Goal: Transaction & Acquisition: Obtain resource

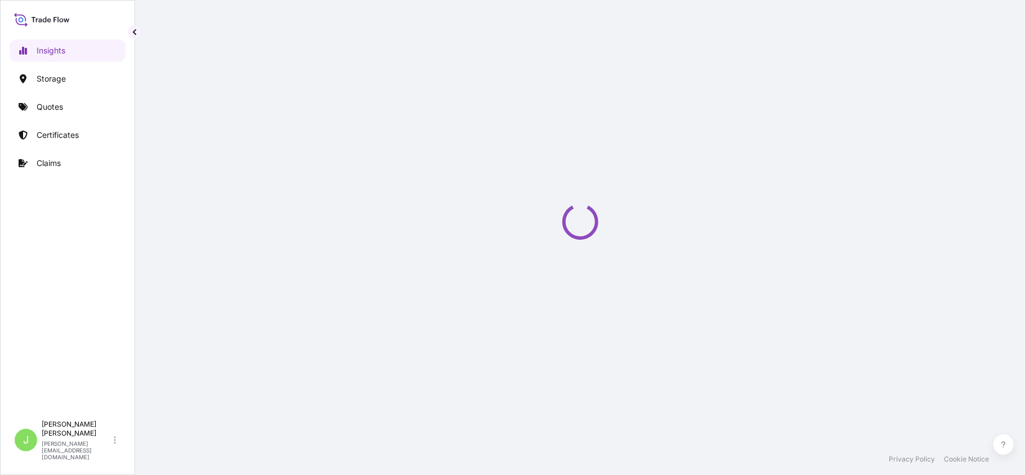
select select "2025"
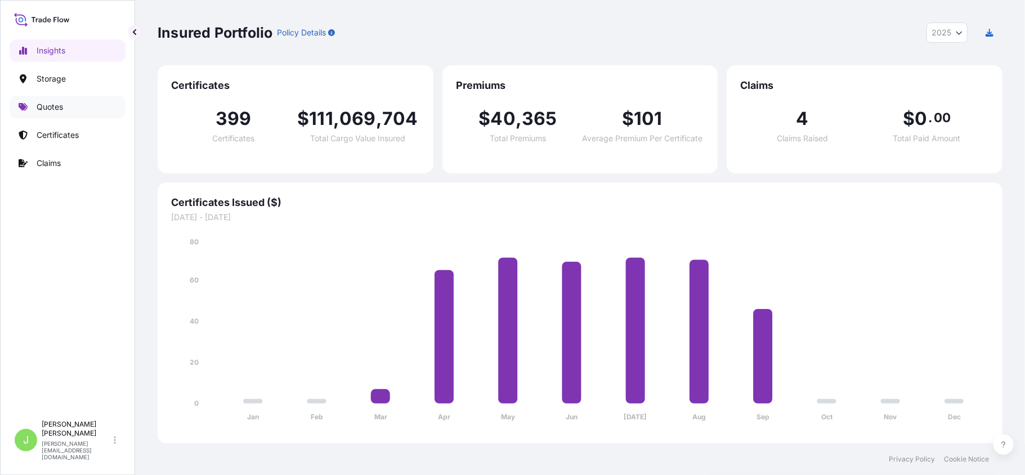
click at [53, 114] on link "Quotes" at bounding box center [68, 107] width 116 height 23
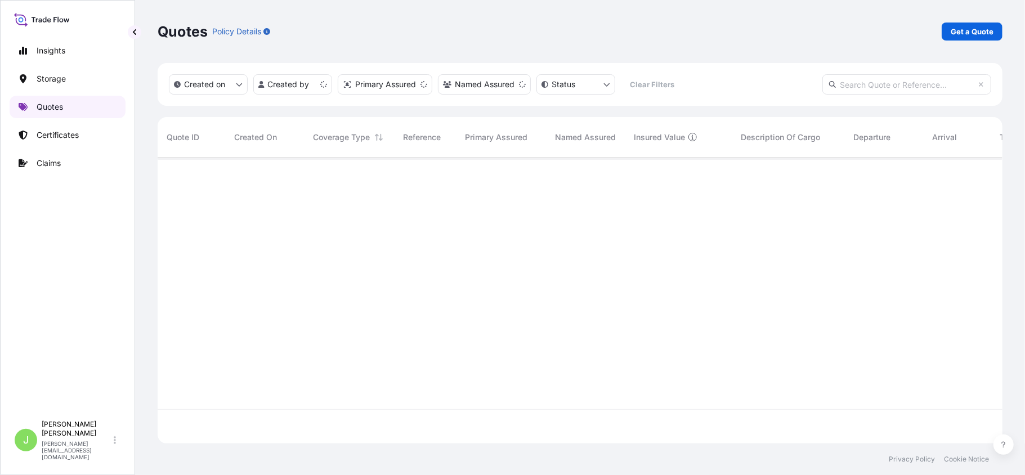
scroll to position [280, 834]
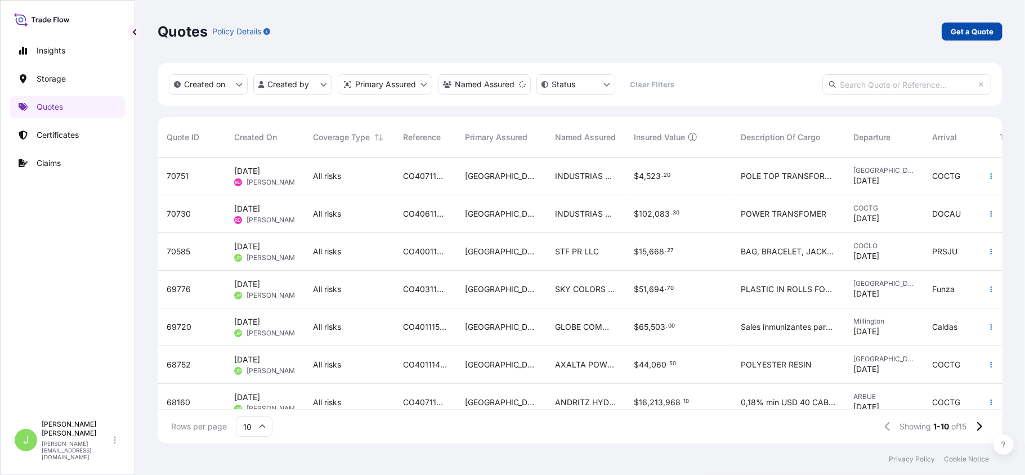
click at [958, 33] on p "Get a Quote" at bounding box center [972, 31] width 43 height 11
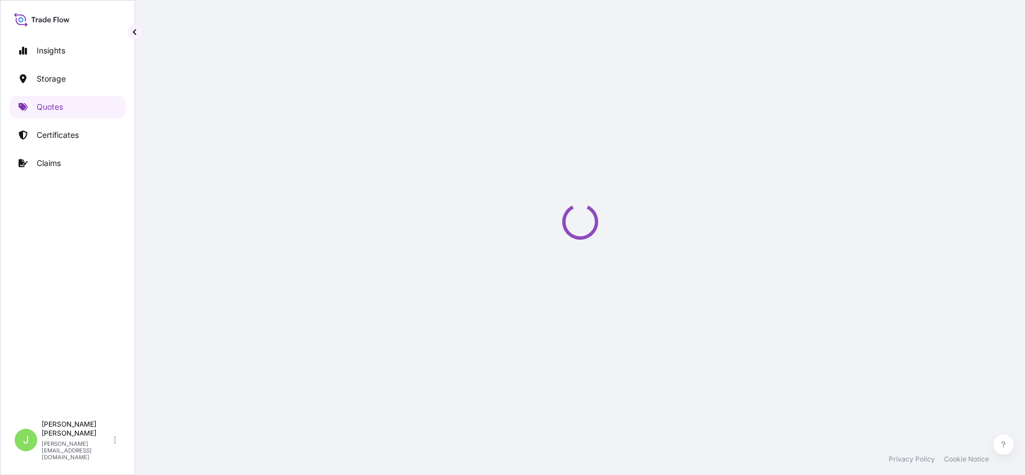
scroll to position [18, 0]
select select "Water"
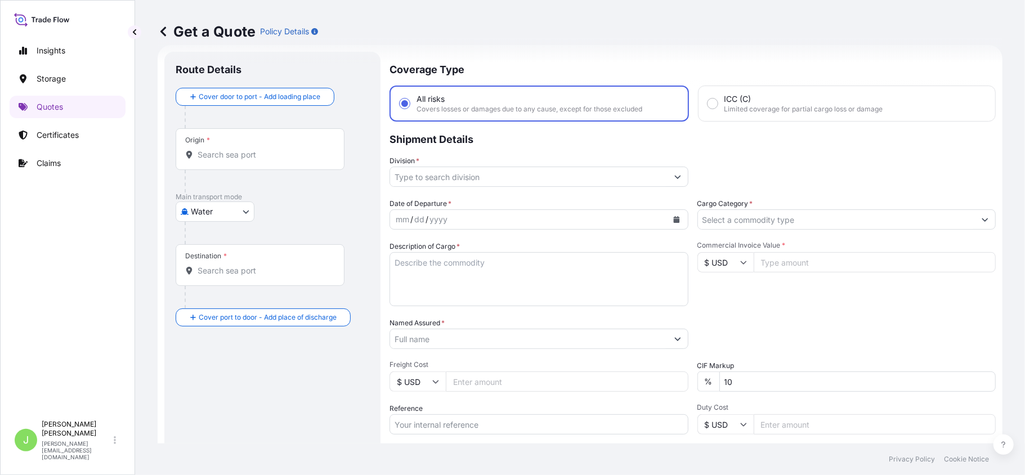
click at [216, 149] on input "Origin *" at bounding box center [264, 154] width 133 height 11
click at [226, 150] on input "Z.A" at bounding box center [264, 154] width 133 height 11
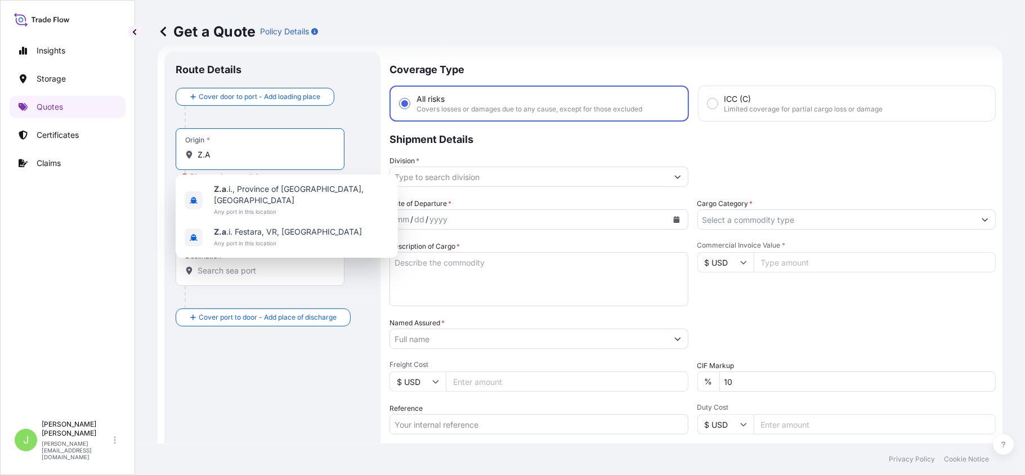
click at [226, 150] on input "Z.A" at bounding box center [264, 154] width 133 height 11
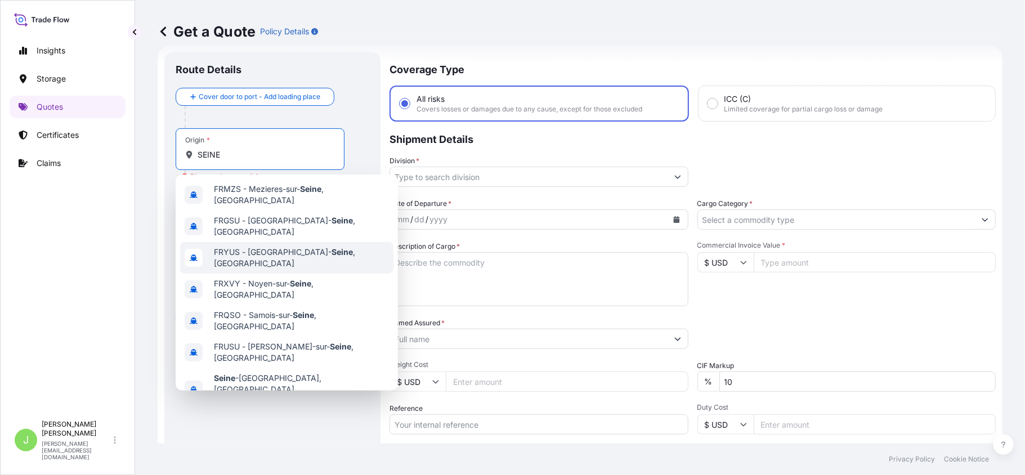
scroll to position [45, 0]
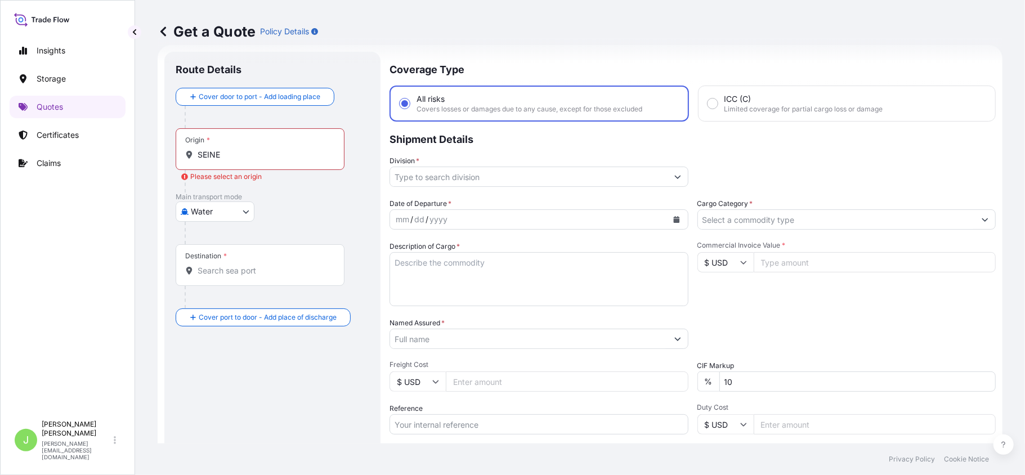
click at [217, 152] on input "SEINE" at bounding box center [264, 154] width 133 height 11
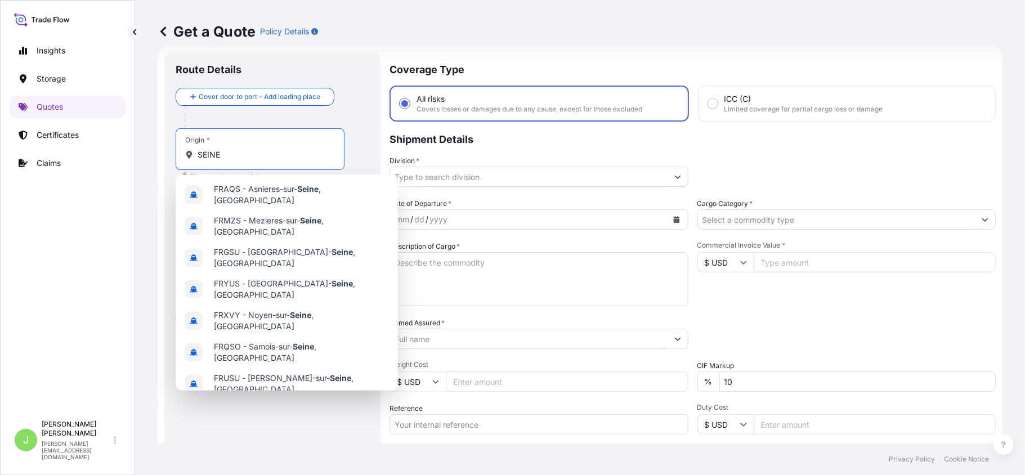
click at [217, 152] on input "SEINE" at bounding box center [264, 154] width 133 height 11
paste input "Criquebeuf"
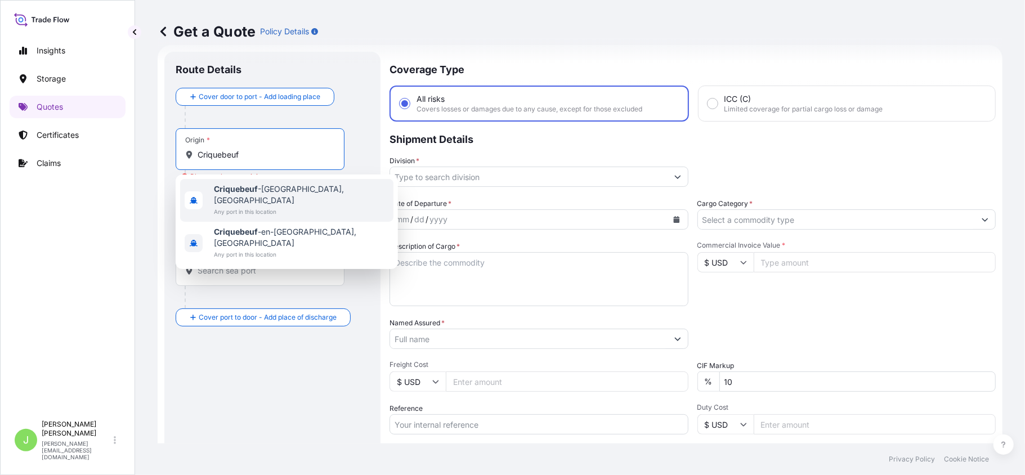
click at [305, 187] on span "[GEOGRAPHIC_DATA], [GEOGRAPHIC_DATA]" at bounding box center [301, 195] width 175 height 23
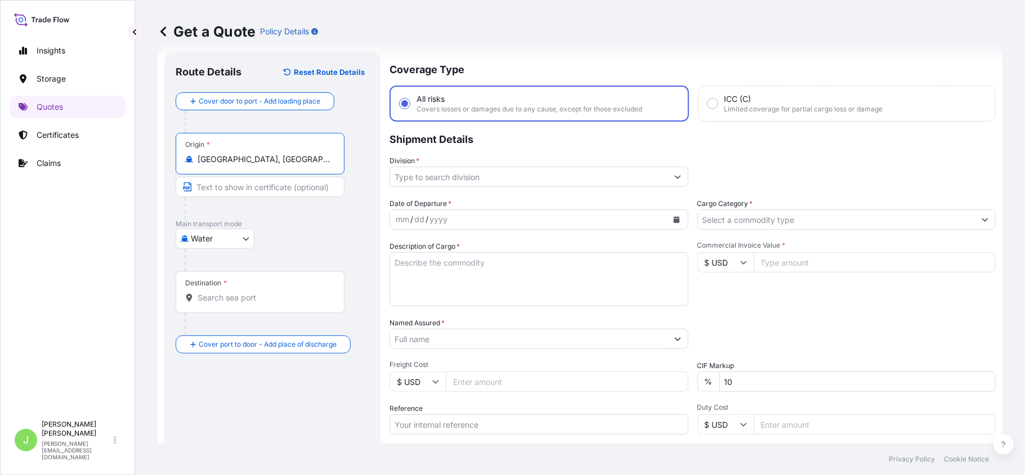
type input "[GEOGRAPHIC_DATA], [GEOGRAPHIC_DATA]"
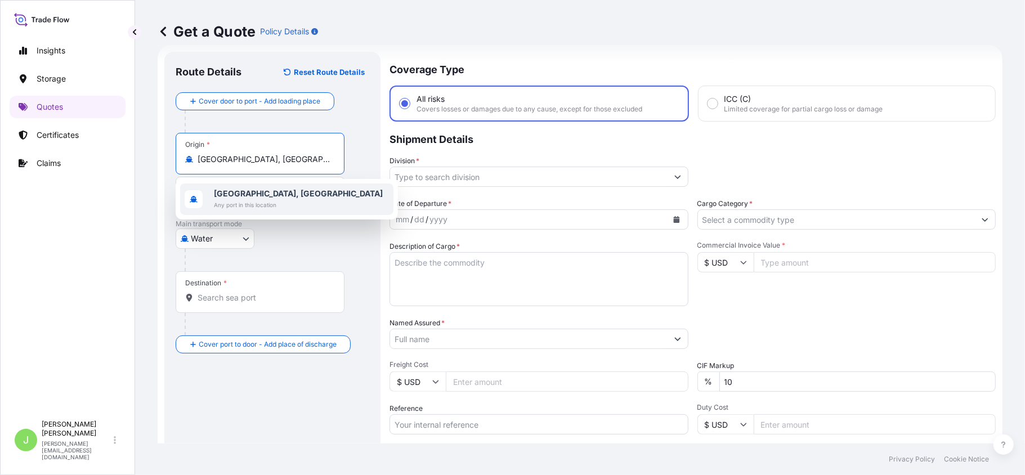
click at [233, 197] on div "[GEOGRAPHIC_DATA], [GEOGRAPHIC_DATA] Any port in this location" at bounding box center [298, 199] width 169 height 23
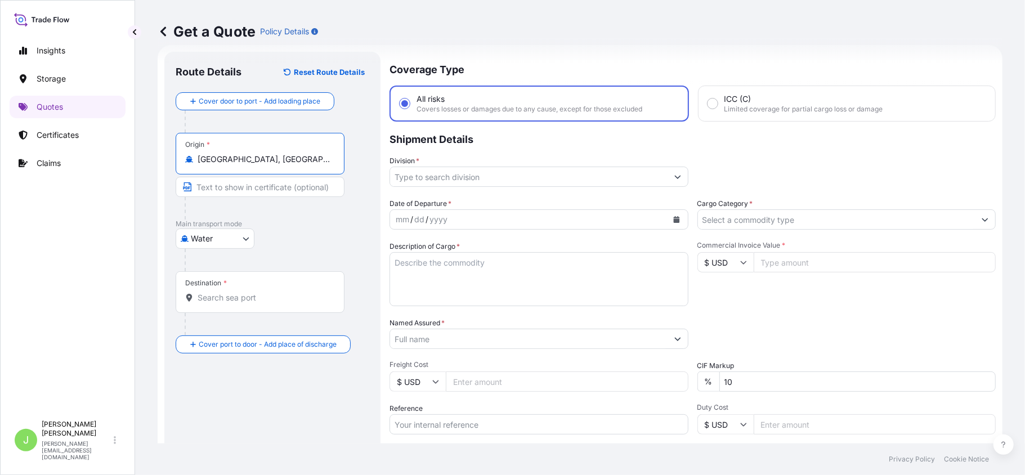
click at [229, 191] on input "Text to appear on certificate" at bounding box center [260, 187] width 169 height 20
paste input "Z.A.C. du Bosc Hétrel 27340 – [GEOGRAPHIC_DATA][STREET_ADDRESS][PERSON_NAME] | …"
type input "Z.A.C. du Bosc Hétrel 27340 – [GEOGRAPHIC_DATA][STREET_ADDRESS][PERSON_NAME] | …"
click at [260, 296] on input "Destination *" at bounding box center [264, 297] width 133 height 11
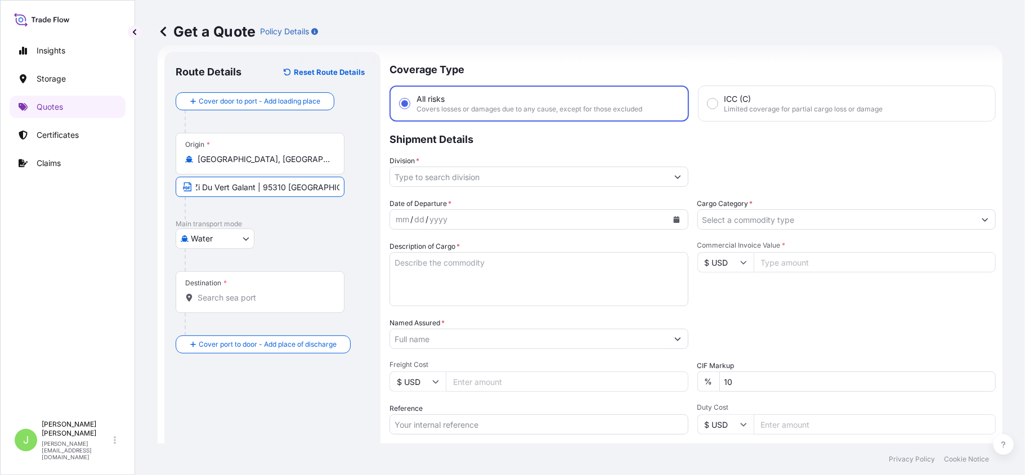
scroll to position [0, 0]
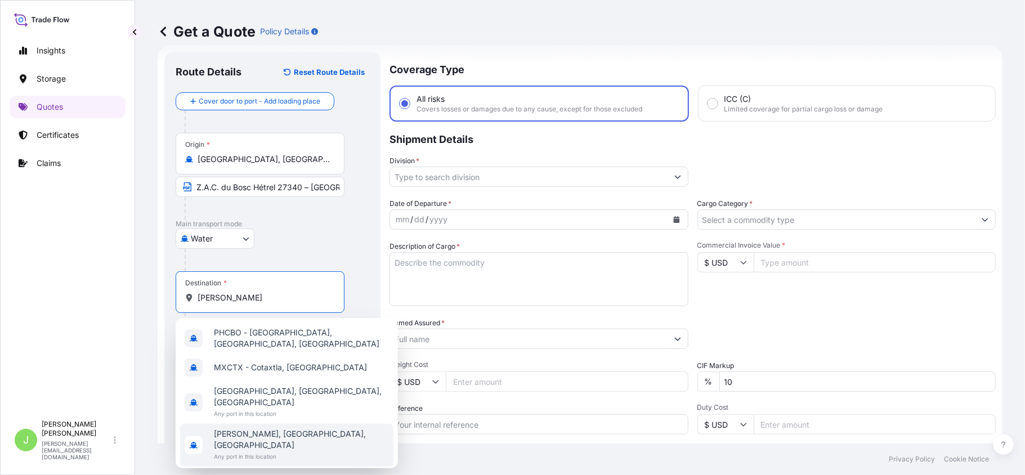
click at [247, 428] on span "[PERSON_NAME], [GEOGRAPHIC_DATA], [GEOGRAPHIC_DATA]" at bounding box center [301, 439] width 175 height 23
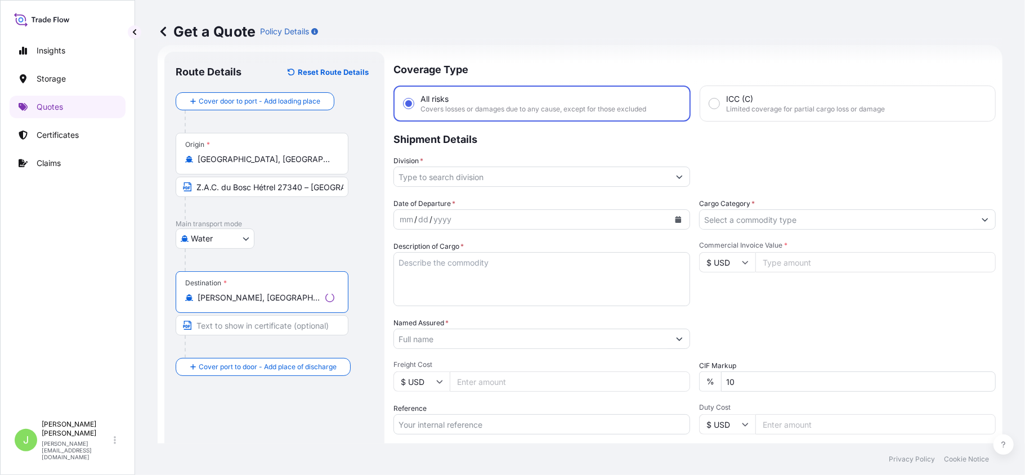
type input "[PERSON_NAME], [GEOGRAPHIC_DATA], [GEOGRAPHIC_DATA]"
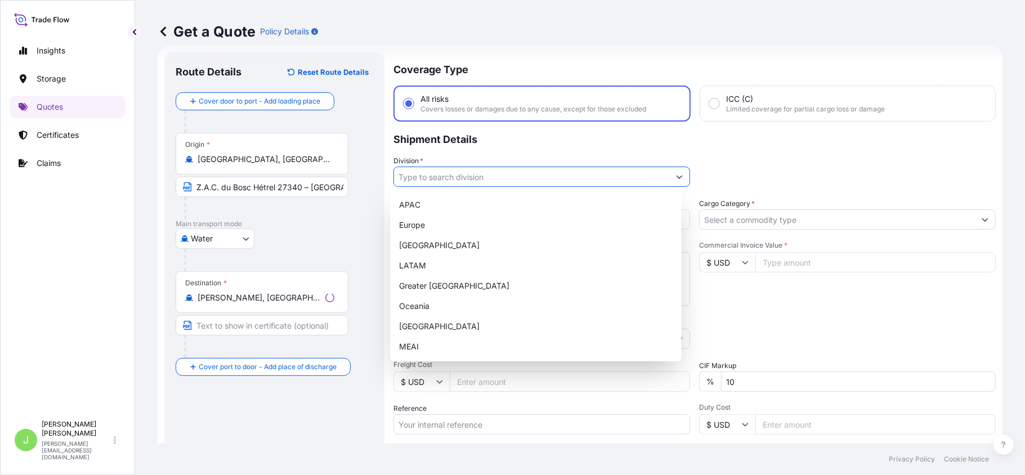
click at [420, 171] on input "Division *" at bounding box center [531, 177] width 275 height 20
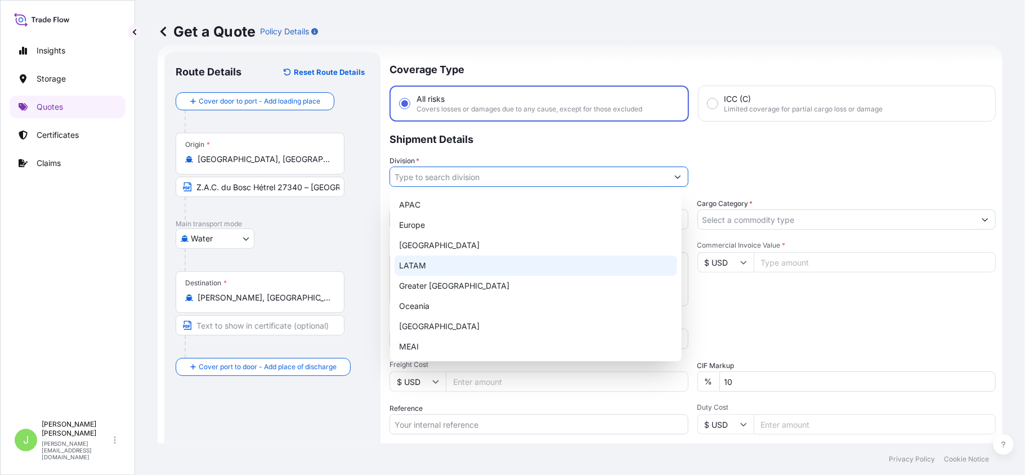
click at [417, 269] on div "LATAM" at bounding box center [536, 266] width 283 height 20
type input "LATAM"
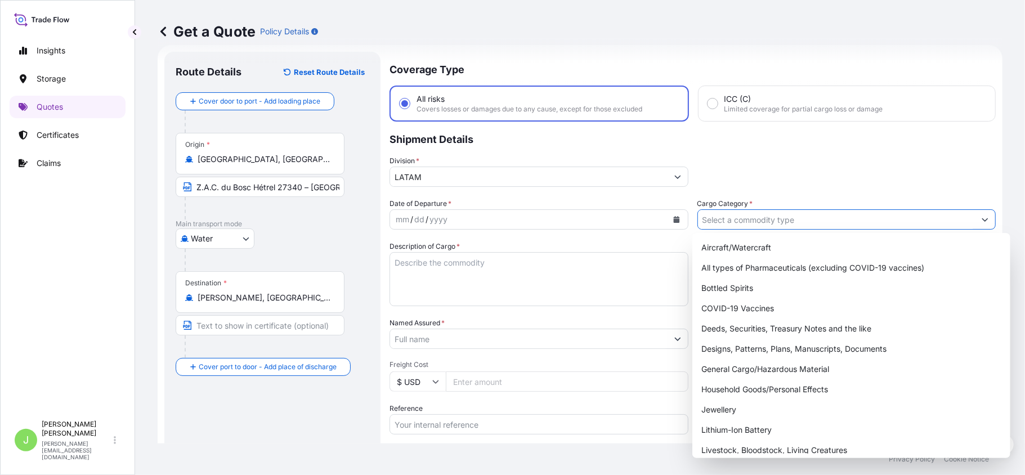
click at [733, 221] on input "Cargo Category *" at bounding box center [837, 219] width 278 height 20
click at [732, 368] on div "General Cargo/Hazardous Material" at bounding box center [851, 369] width 309 height 20
type input "General Cargo/Hazardous Material"
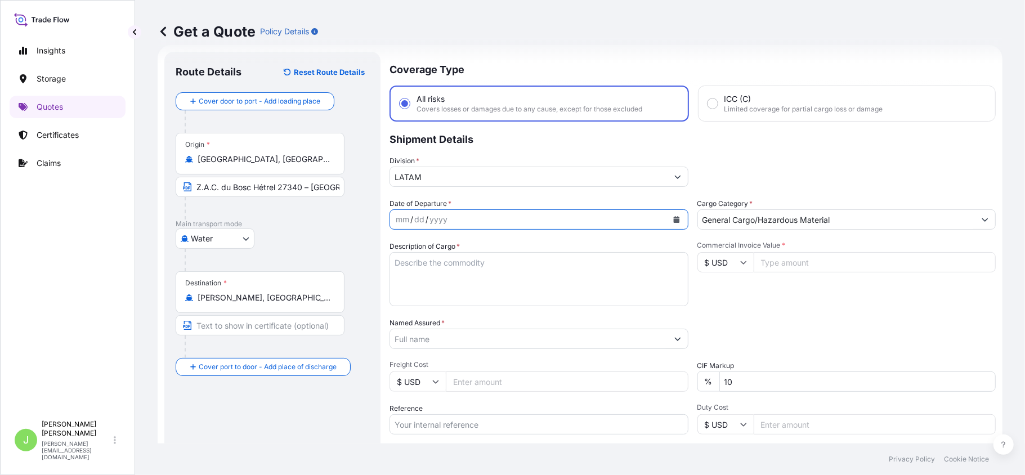
click at [673, 221] on icon "Calendar" at bounding box center [676, 219] width 6 height 7
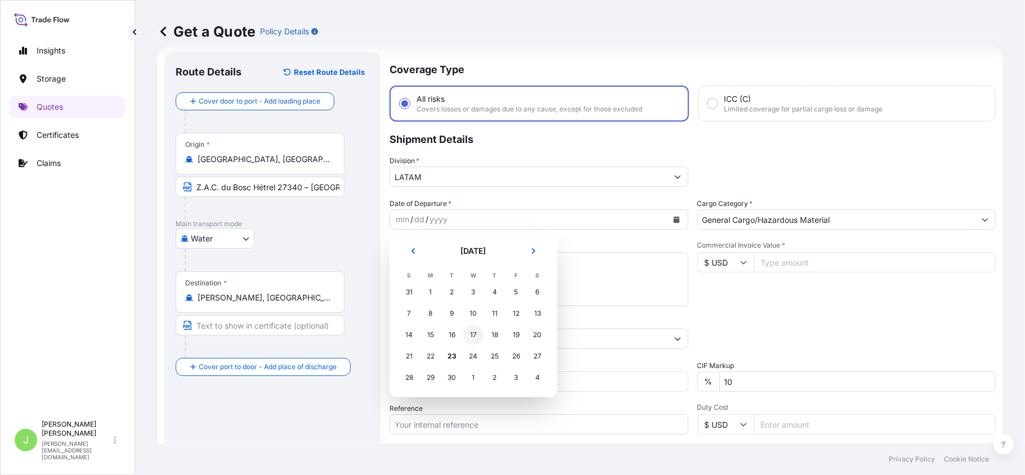
click at [476, 342] on div "17" at bounding box center [473, 335] width 20 height 20
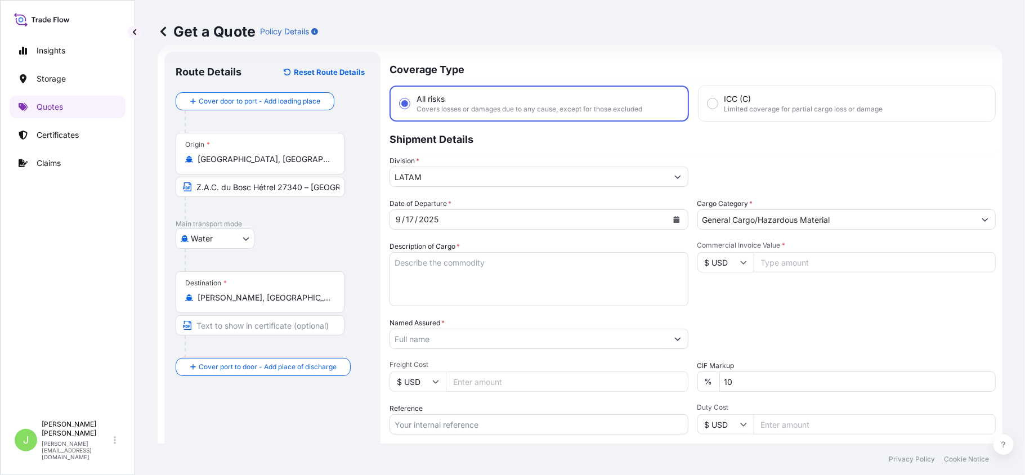
click at [431, 260] on textarea "Description of Cargo *" at bounding box center [539, 279] width 299 height 54
paste textarea "PARFUMS"
type textarea "PARFUMS"
click at [451, 325] on div "Named Assured *" at bounding box center [539, 334] width 299 height 32
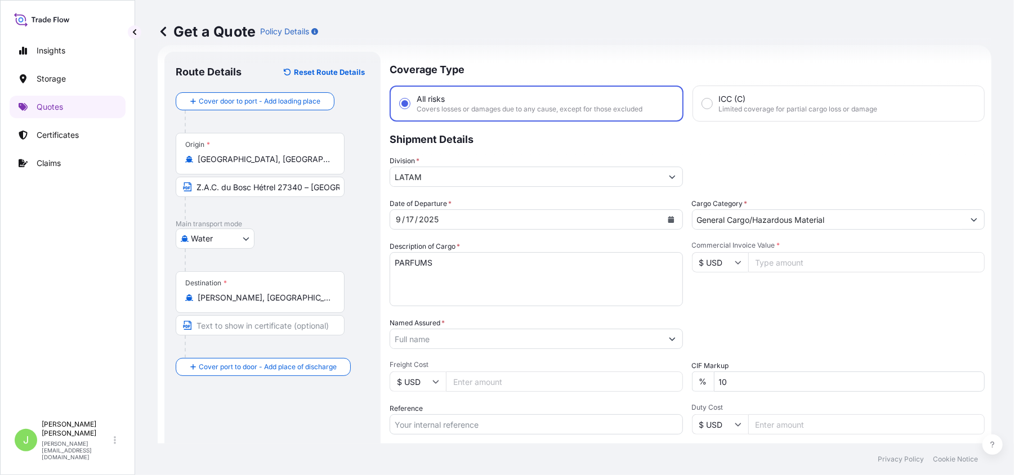
click at [453, 330] on input "Named Assured *" at bounding box center [526, 339] width 272 height 20
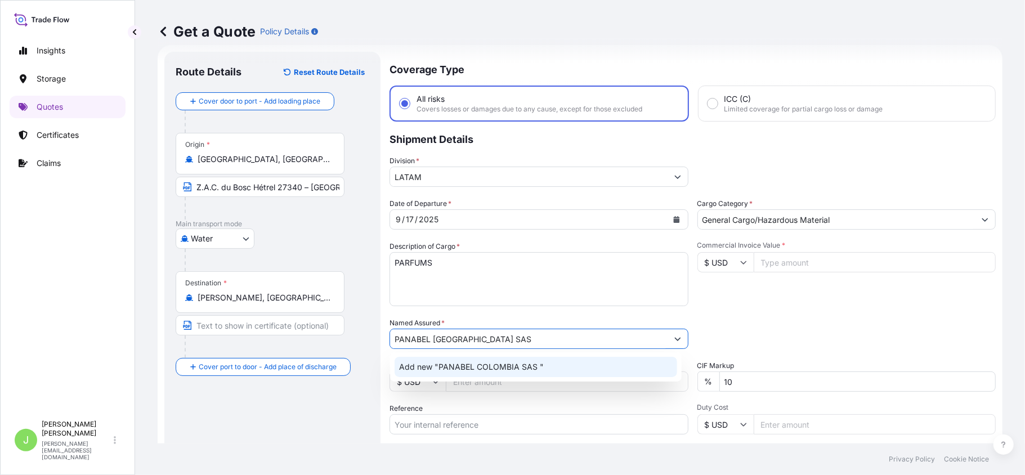
type input "PANABEL [GEOGRAPHIC_DATA] SAS"
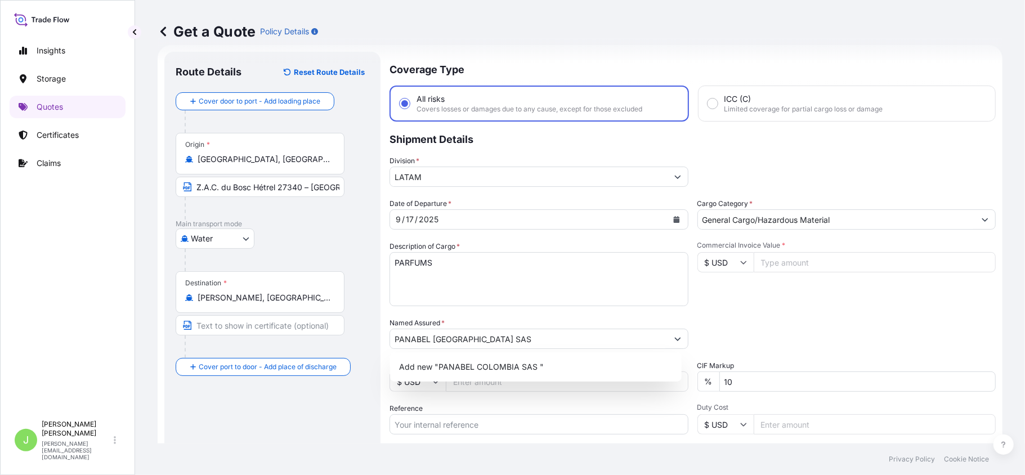
click at [291, 449] on footer "Privacy Policy Cookie Notice" at bounding box center [580, 460] width 890 height 32
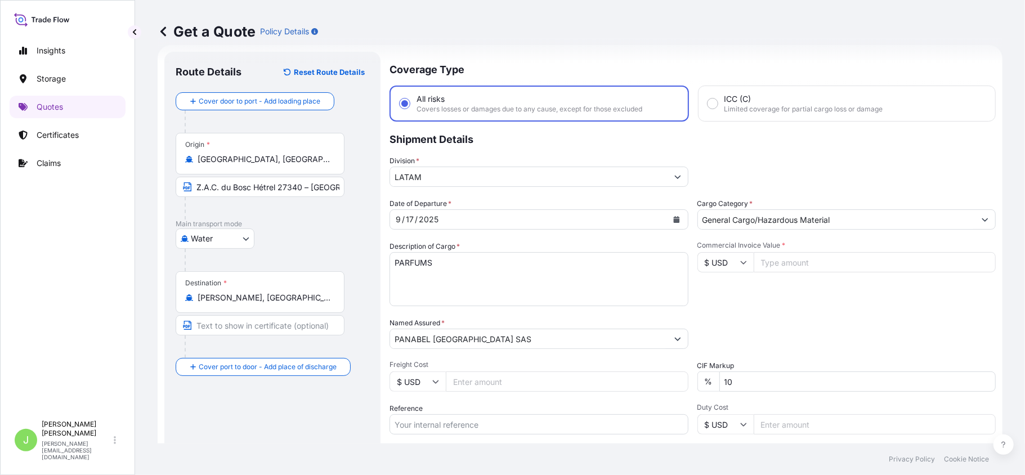
click at [491, 386] on input "Freight Cost" at bounding box center [567, 382] width 243 height 20
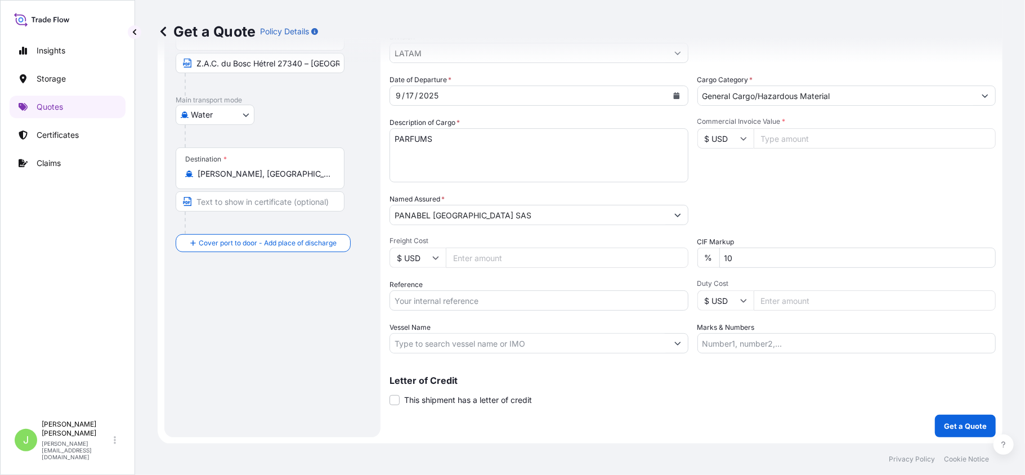
drag, startPoint x: 419, startPoint y: 300, endPoint x: 409, endPoint y: 311, distance: 15.9
click at [419, 300] on input "Reference" at bounding box center [539, 301] width 299 height 20
paste input "CO4011153692"
type input "CO4011153692"
drag, startPoint x: 347, startPoint y: 356, endPoint x: 318, endPoint y: 370, distance: 33.0
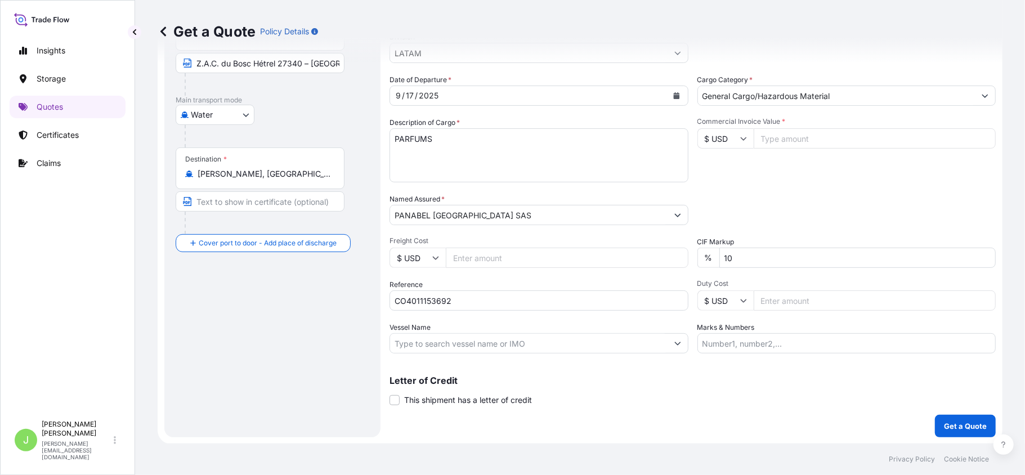
click at [347, 356] on div "Route Details Reset Route Details Cover door to port - Add loading place Place …" at bounding box center [273, 182] width 194 height 487
click at [449, 339] on input "Vessel Name" at bounding box center [529, 343] width 278 height 20
paste input "CMA CGM SAMBHAR ( 0DROGS1MA)"
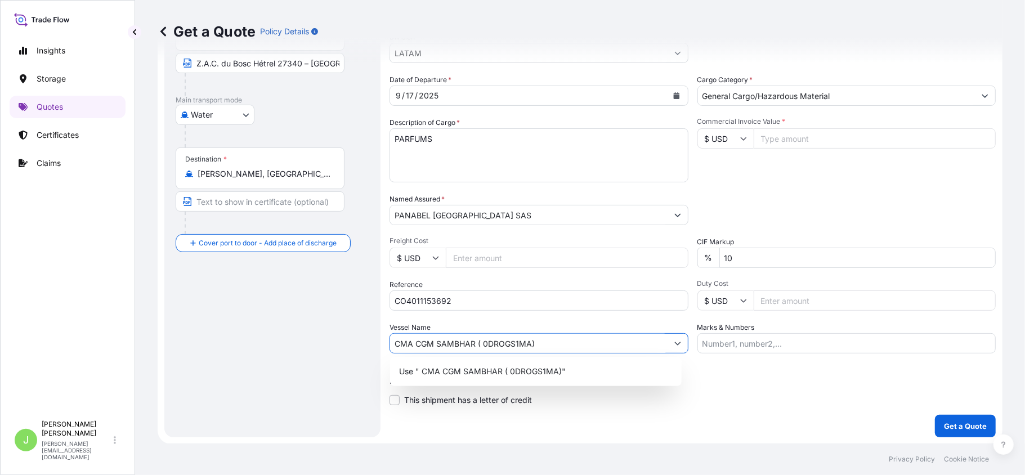
click at [485, 345] on input "CMA CGM SAMBHAR ( 0DROGS1MA)" at bounding box center [529, 343] width 278 height 20
click at [552, 336] on input "CMA CGM SAMBHAR // 0DROGS1MA)" at bounding box center [528, 343] width 276 height 20
click at [548, 369] on p "Use " CMA CGM SAMBHAR // 0DROGS1MA"" at bounding box center [482, 371] width 166 height 11
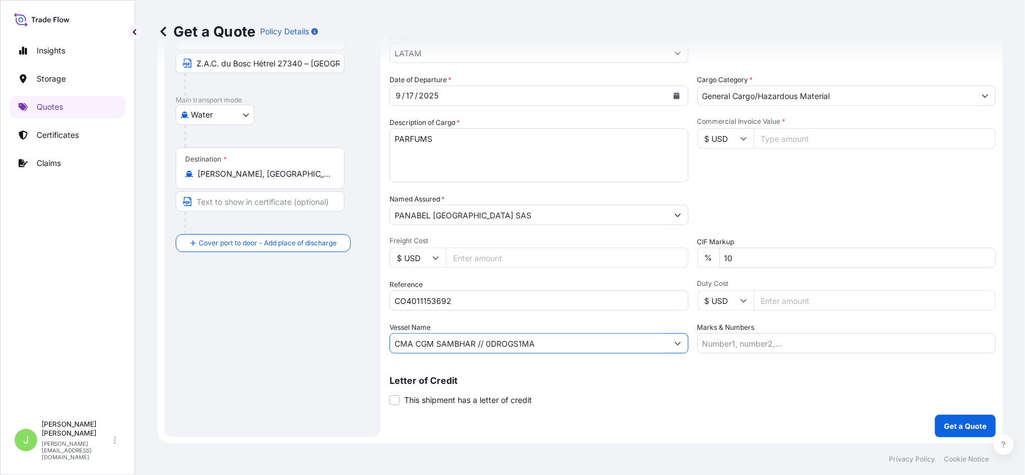
type input "CMA CGM SAMBHAR // 0DROGS1MA"
drag, startPoint x: 771, startPoint y: 127, endPoint x: 779, endPoint y: 136, distance: 11.6
click at [779, 136] on input "Commercial Invoice Value *" at bounding box center [875, 138] width 243 height 20
type input "193905.36"
click at [712, 345] on input "Marks & Numbers" at bounding box center [847, 343] width 299 height 20
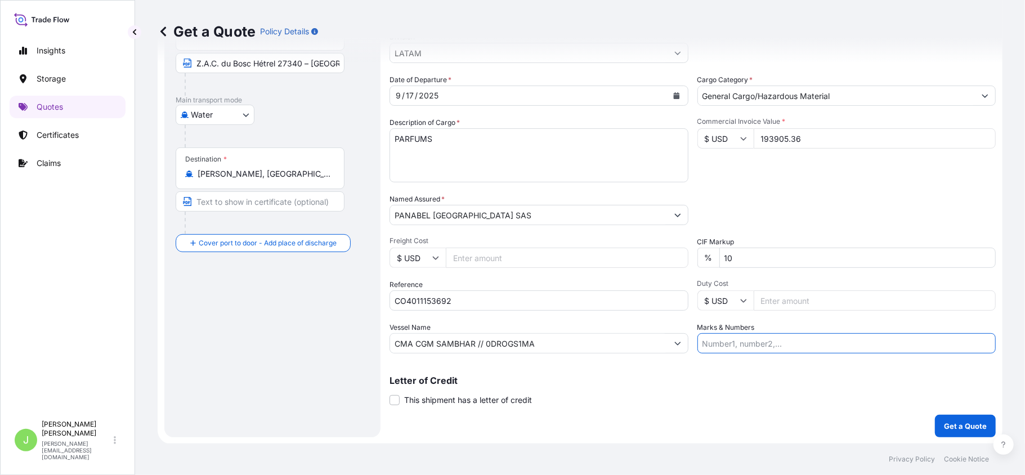
paste input "BLS :1785541084 1785542754 CONTS: ECMU4792135 - CMAU2579690"
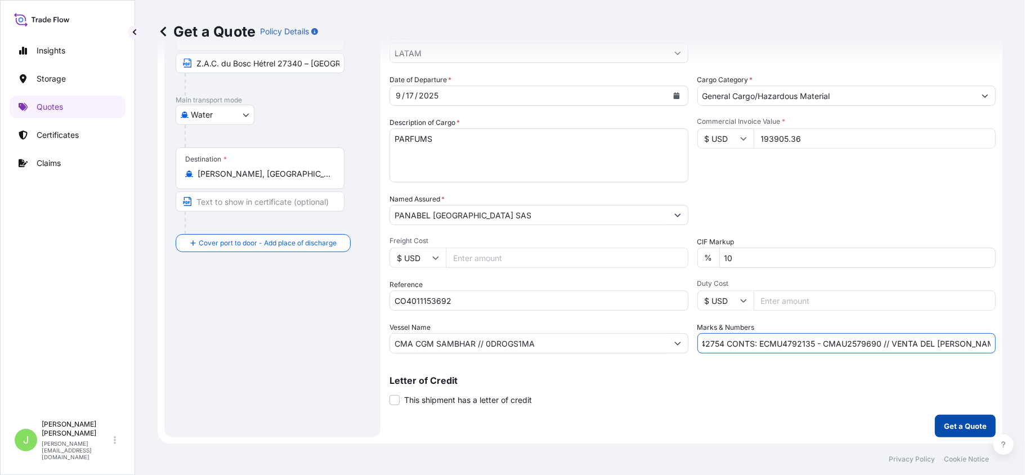
type input "BLS :1785541084 1785542754 CONTS: ECMU4792135 - CMAU2579690 // VENTA DEL [PERSO…"
click at [959, 417] on button "Get a Quote" at bounding box center [965, 426] width 61 height 23
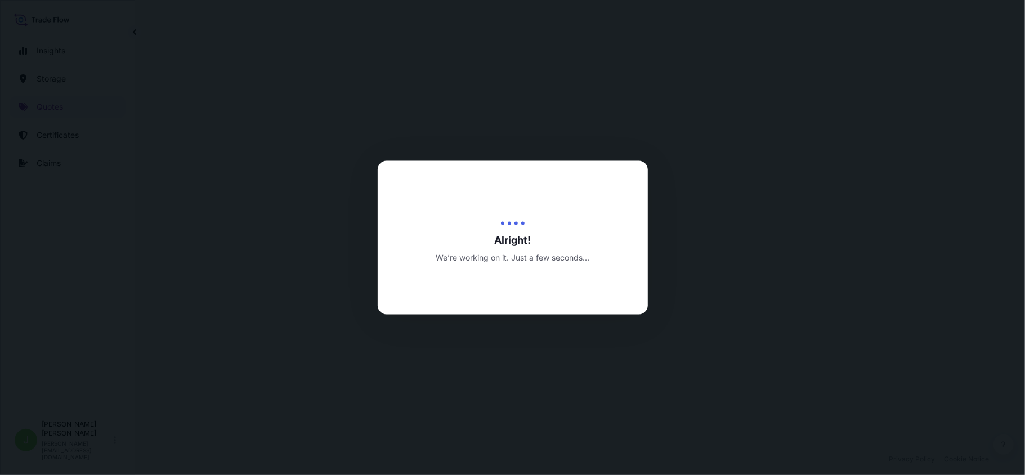
select select "Water"
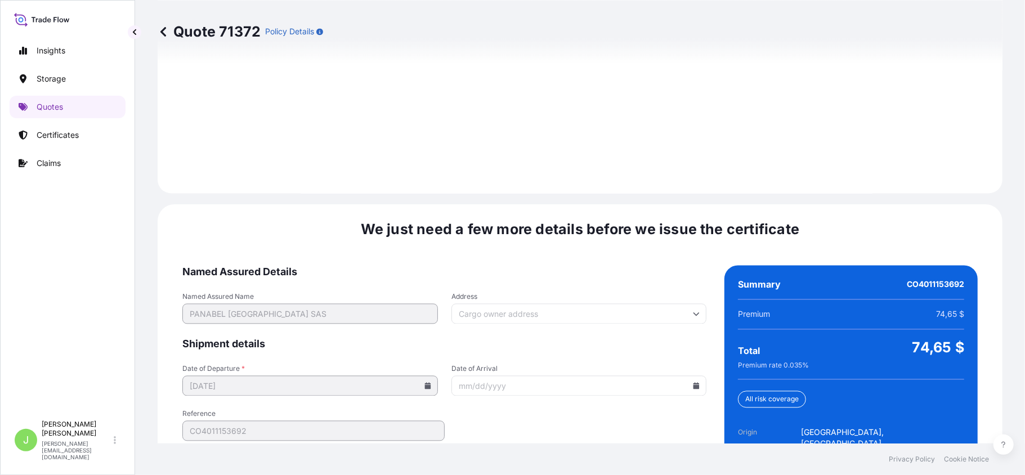
scroll to position [1649, 0]
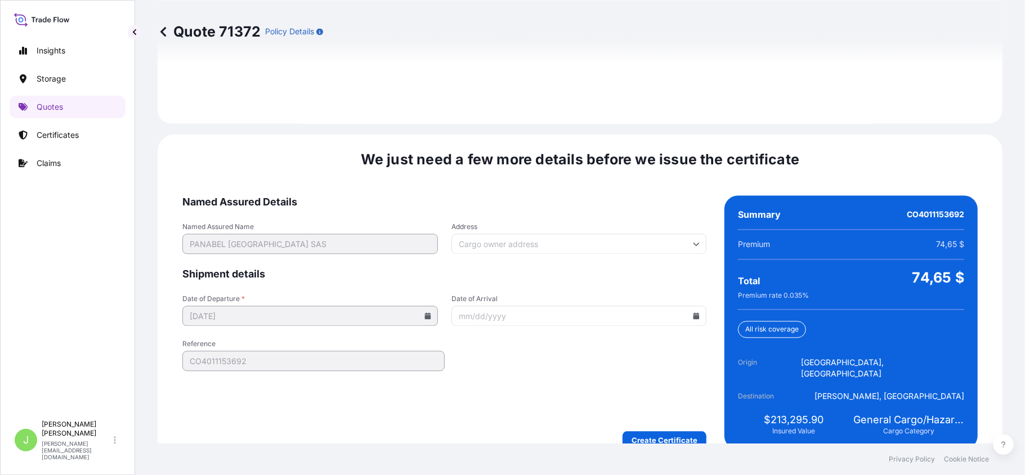
click at [660, 406] on form "Named Assured Details Named Assured Name PANABEL [GEOGRAPHIC_DATA] SAS Address …" at bounding box center [444, 322] width 524 height 254
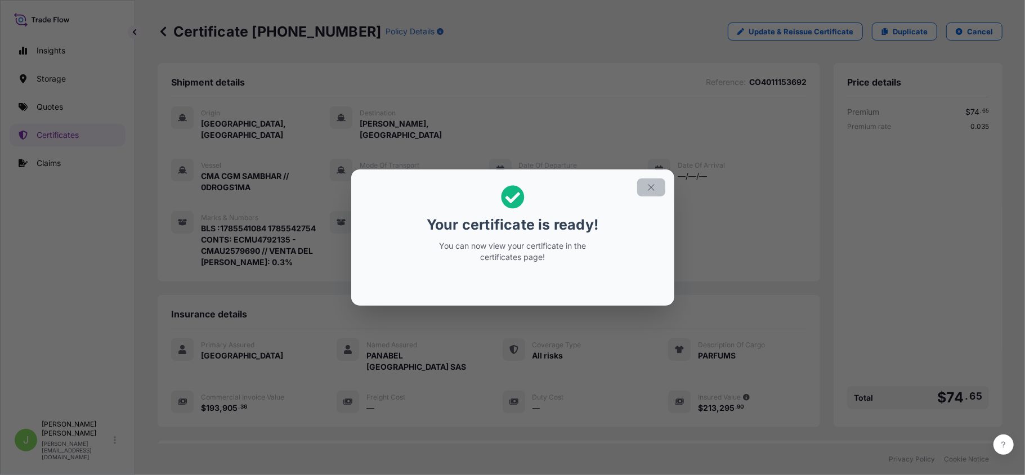
click at [637, 185] on button "button" at bounding box center [651, 187] width 28 height 18
click at [638, 185] on button "button" at bounding box center [651, 187] width 28 height 18
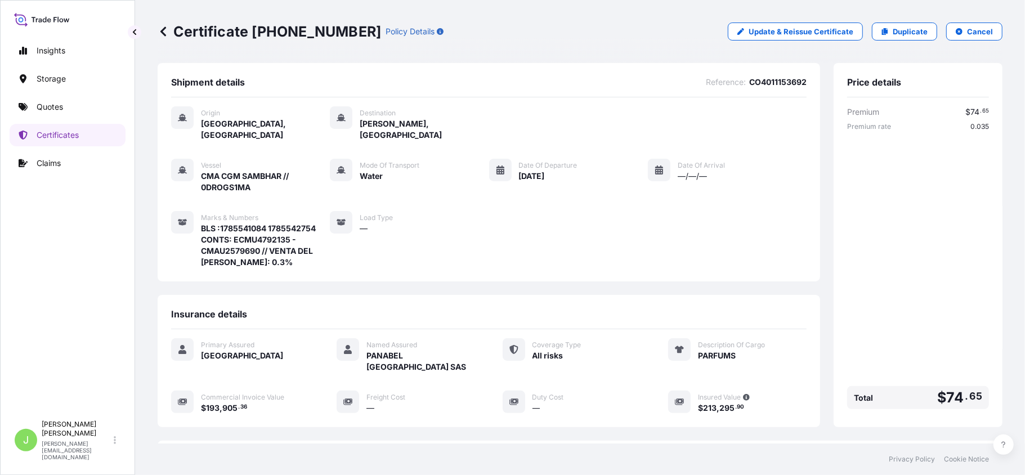
click at [239, 39] on p "Certificate [PHONE_NUMBER]" at bounding box center [270, 32] width 224 height 18
copy p "Certificate [PHONE_NUMBER]"
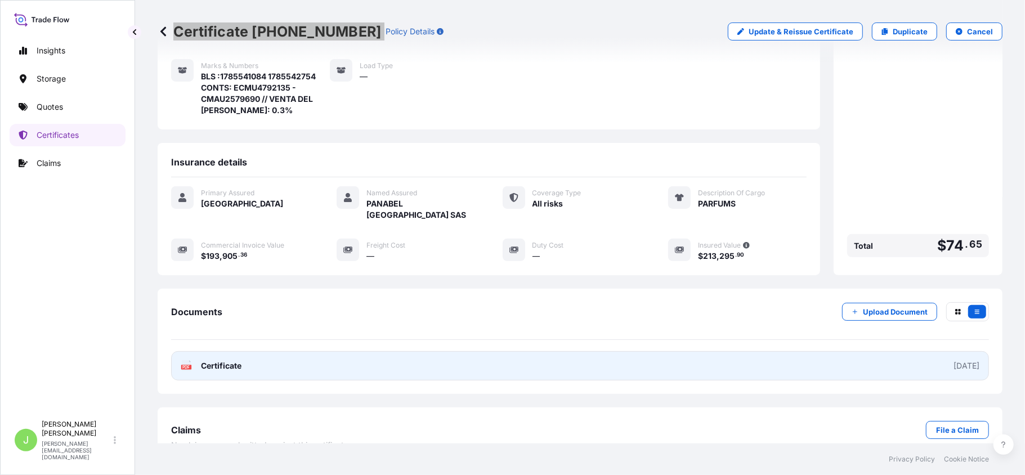
click at [234, 351] on link "PDF Certificate [DATE]" at bounding box center [580, 365] width 818 height 29
